Goal: Find specific page/section: Find specific page/section

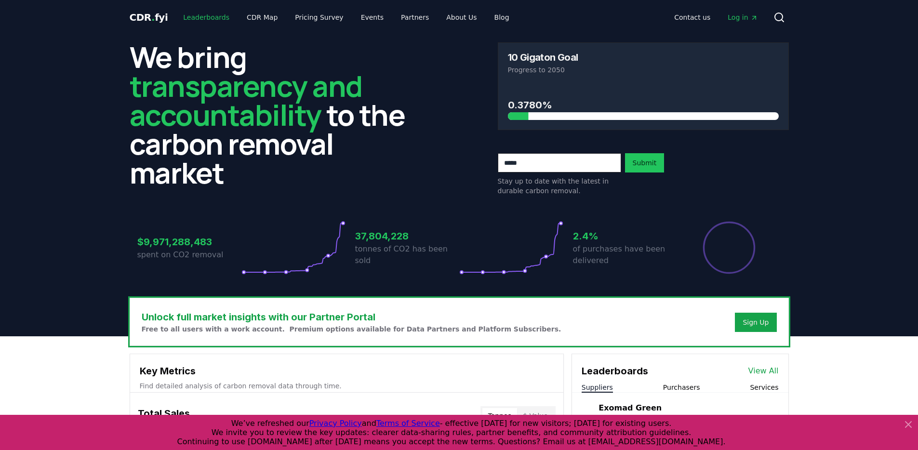
click at [197, 18] on link "Leaderboards" at bounding box center [206, 17] width 62 height 17
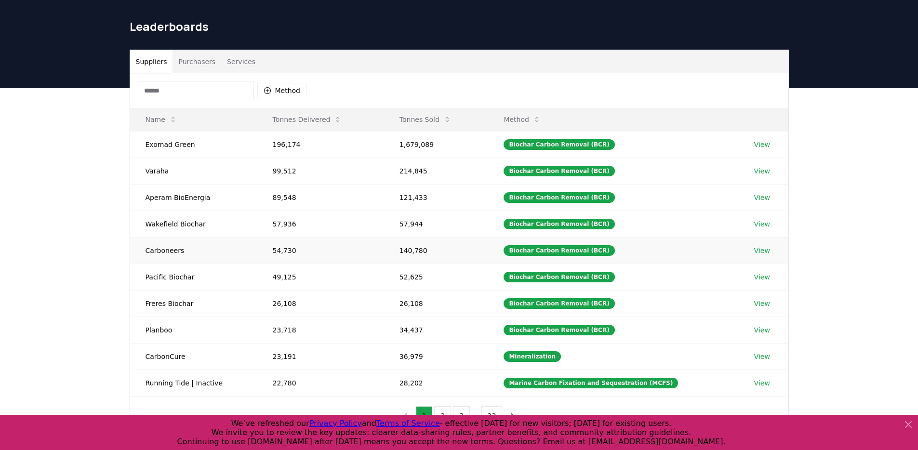
scroll to position [43, 0]
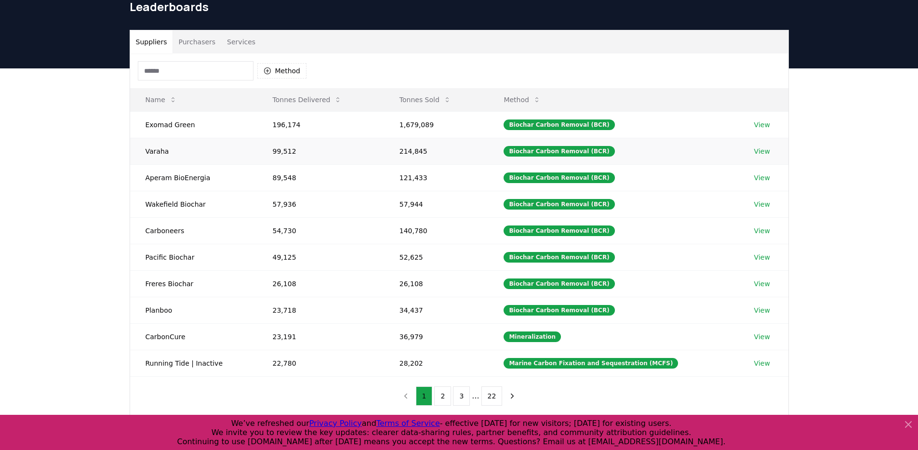
click at [763, 145] on td "View" at bounding box center [764, 151] width 50 height 27
click at [762, 149] on link "View" at bounding box center [762, 151] width 16 height 10
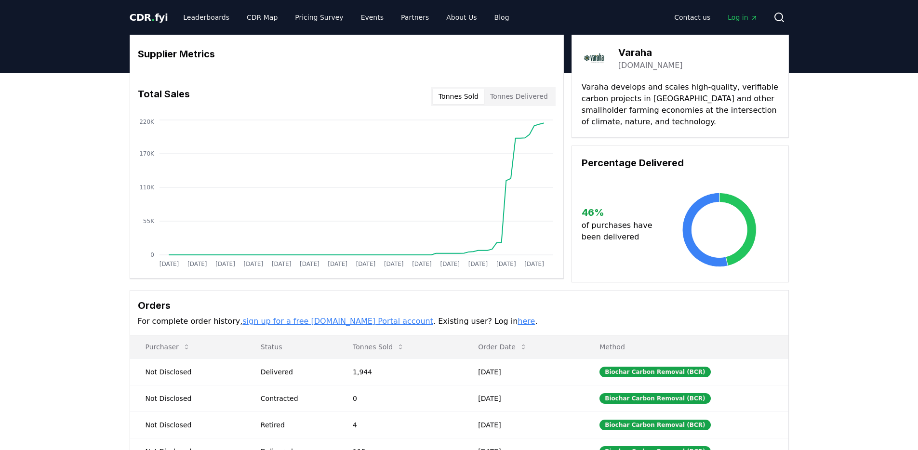
click at [631, 62] on link "[DOMAIN_NAME]" at bounding box center [650, 66] width 65 height 12
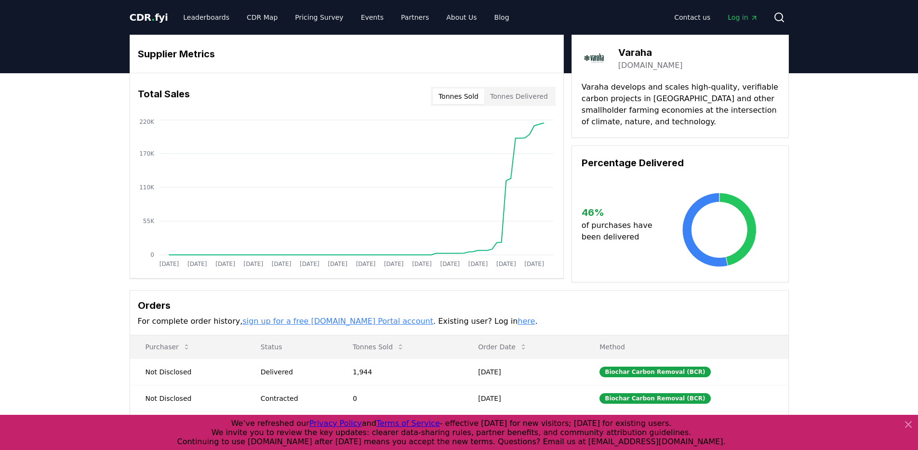
click at [808, 199] on div "Supplier Metrics Total Sales Tonnes Sold Tonnes Delivered [DATE] [DATE] [DATE] …" at bounding box center [459, 301] width 918 height 457
